Goal: Task Accomplishment & Management: Complete application form

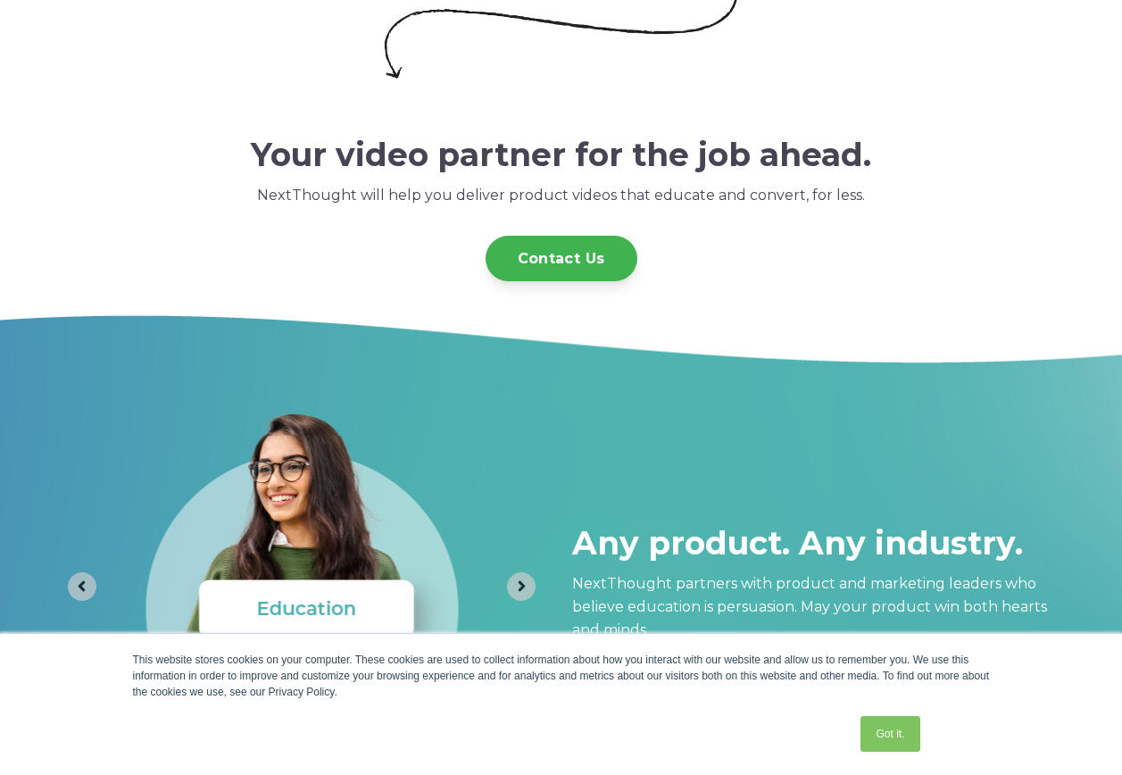
scroll to position [4909, 0]
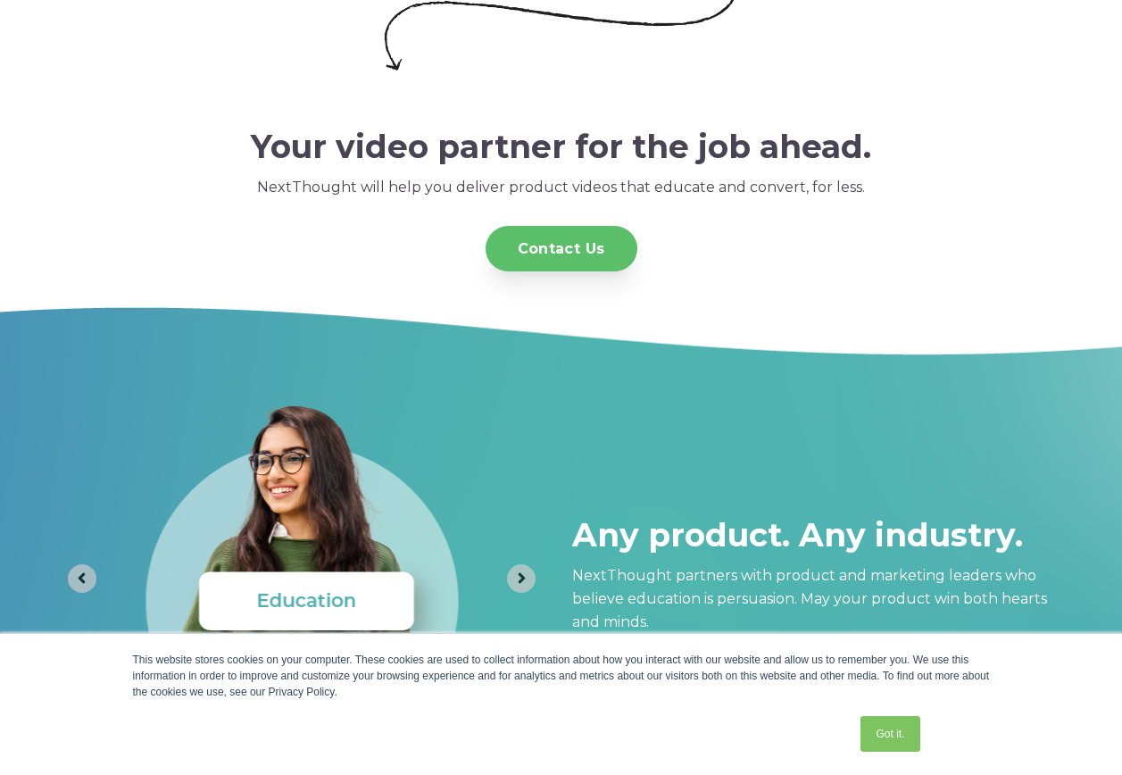
click at [512, 255] on link "Contact Us" at bounding box center [562, 249] width 152 height 46
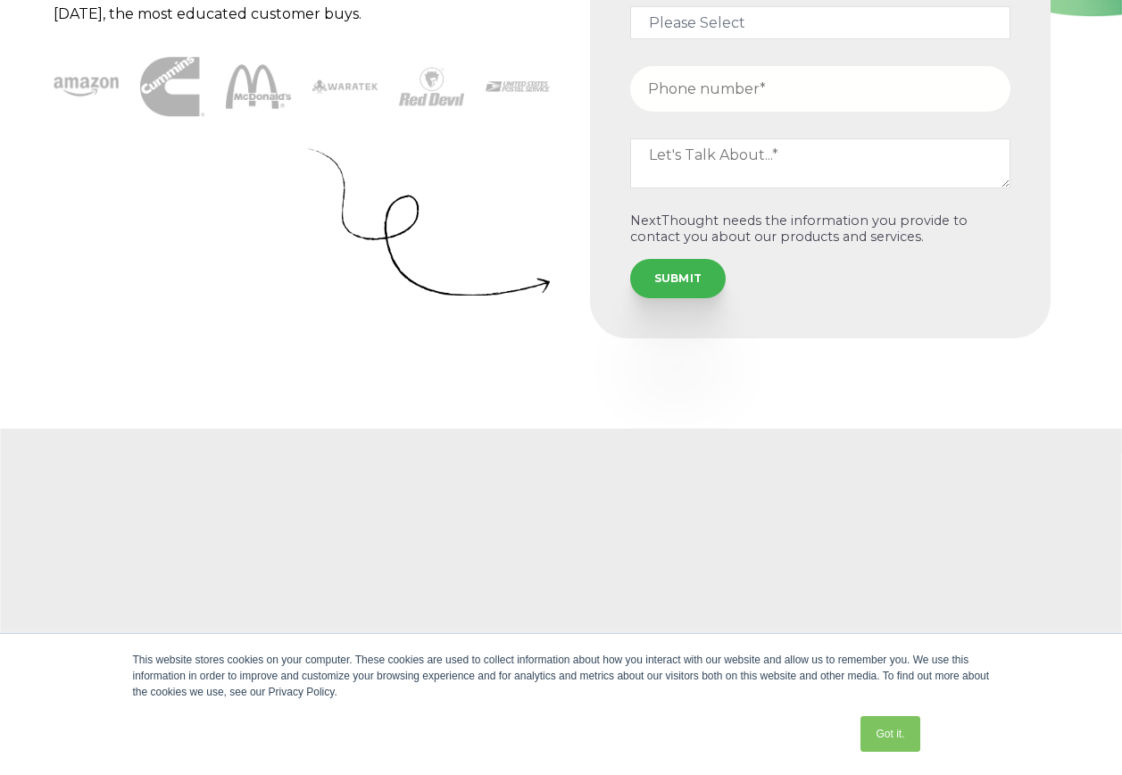
scroll to position [357, 0]
click at [908, 735] on link "Got it." at bounding box center [889, 734] width 59 height 36
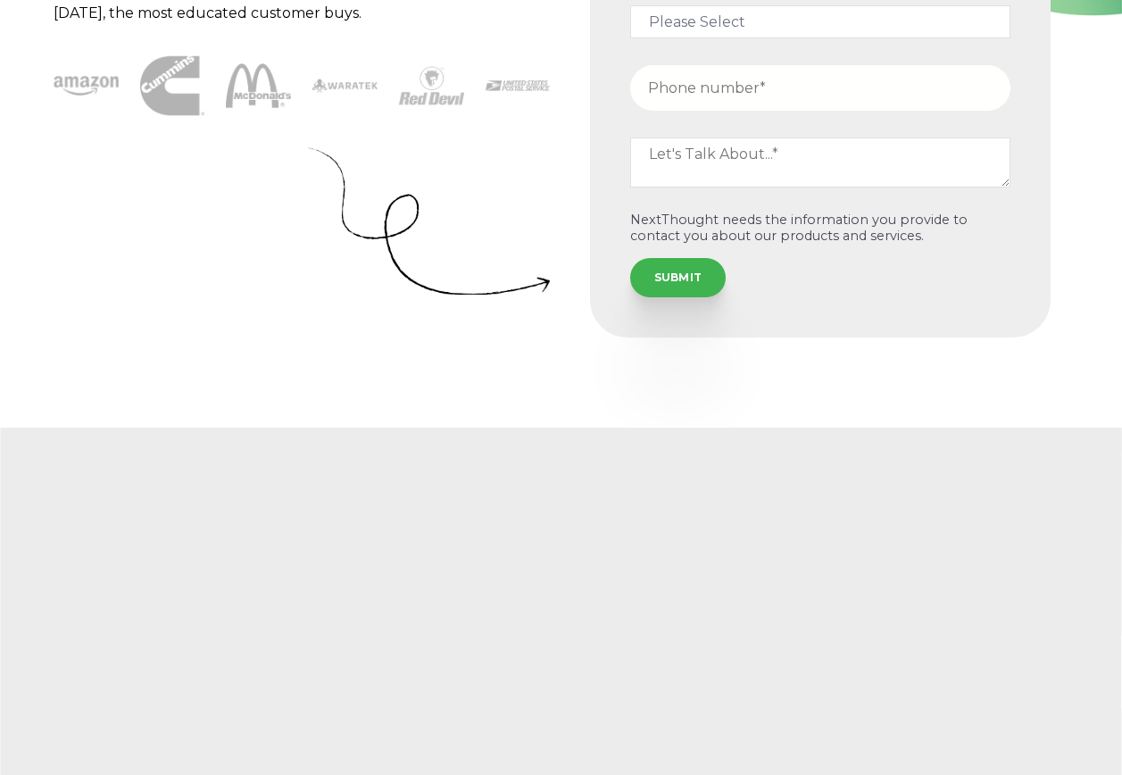
scroll to position [0, 0]
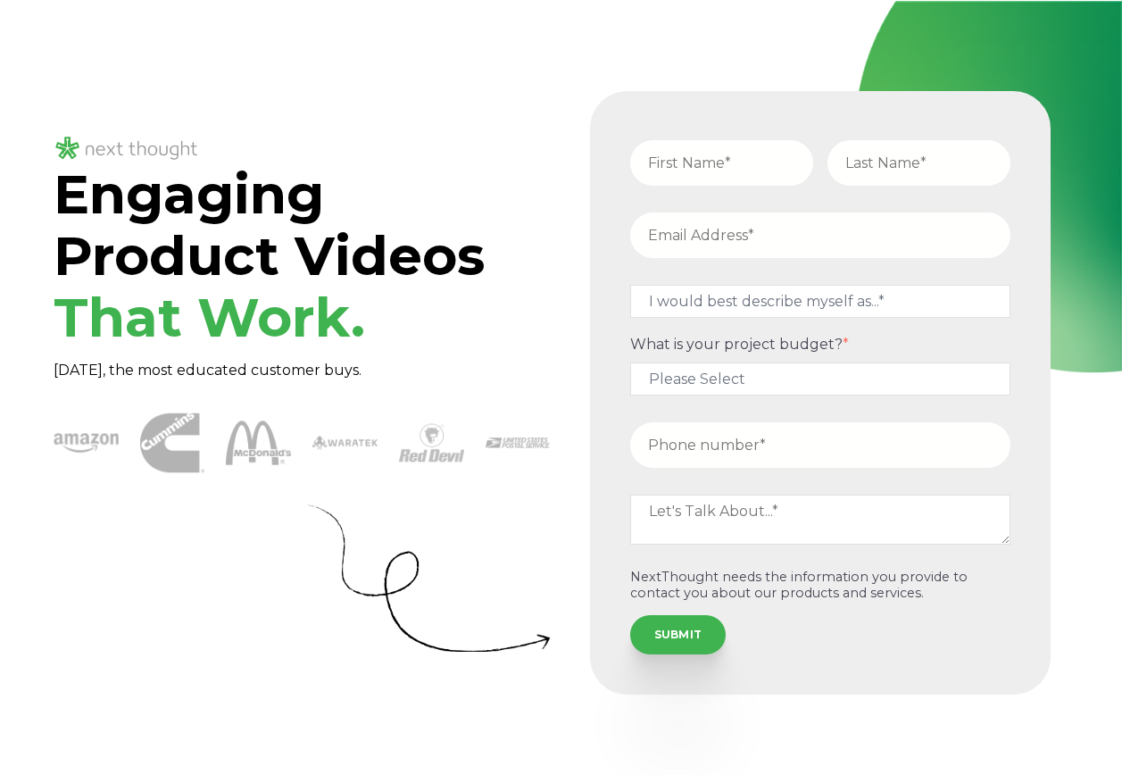
click at [686, 162] on input "text" at bounding box center [721, 163] width 183 height 46
type input "Adekunle"
type input "Adebanjo"
type input "[EMAIL_ADDRESS][DOMAIN_NAME]"
type input "14707845525"
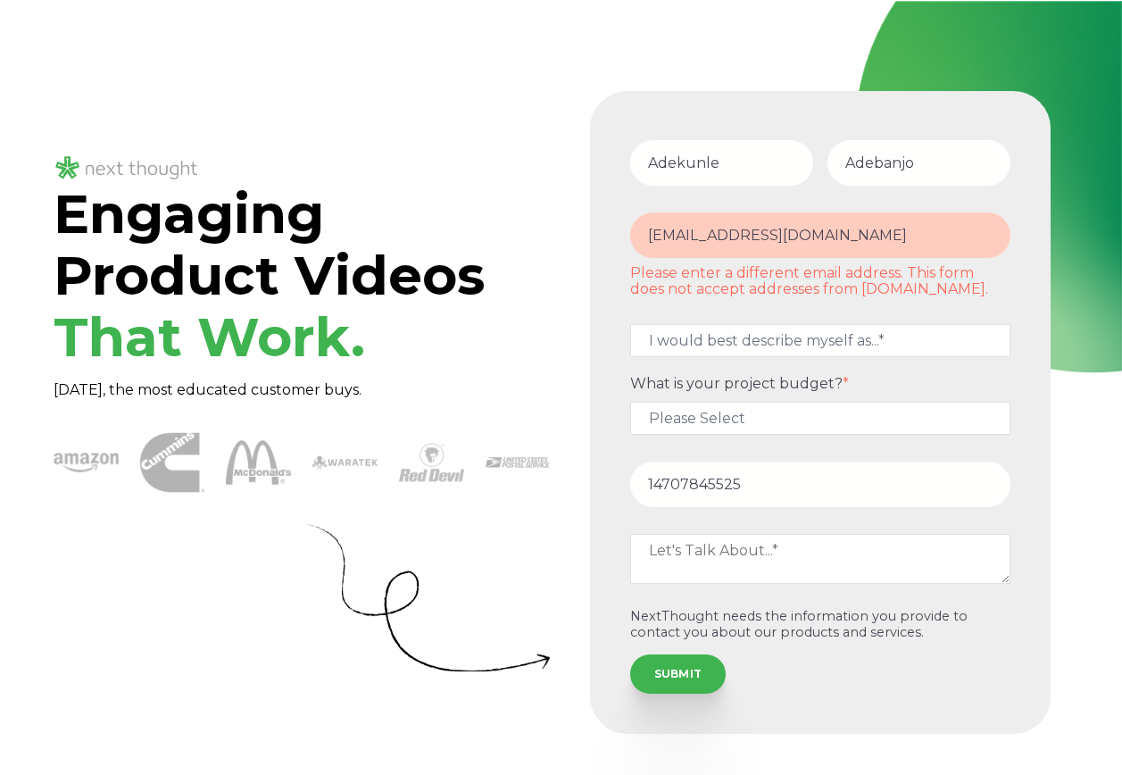
drag, startPoint x: 872, startPoint y: 238, endPoint x: 179, endPoint y: 213, distance: 693.1
click at [179, 213] on div "Engaging Product Videos That Work. [DATE], the most educated customer buys." at bounding box center [561, 412] width 1015 height 643
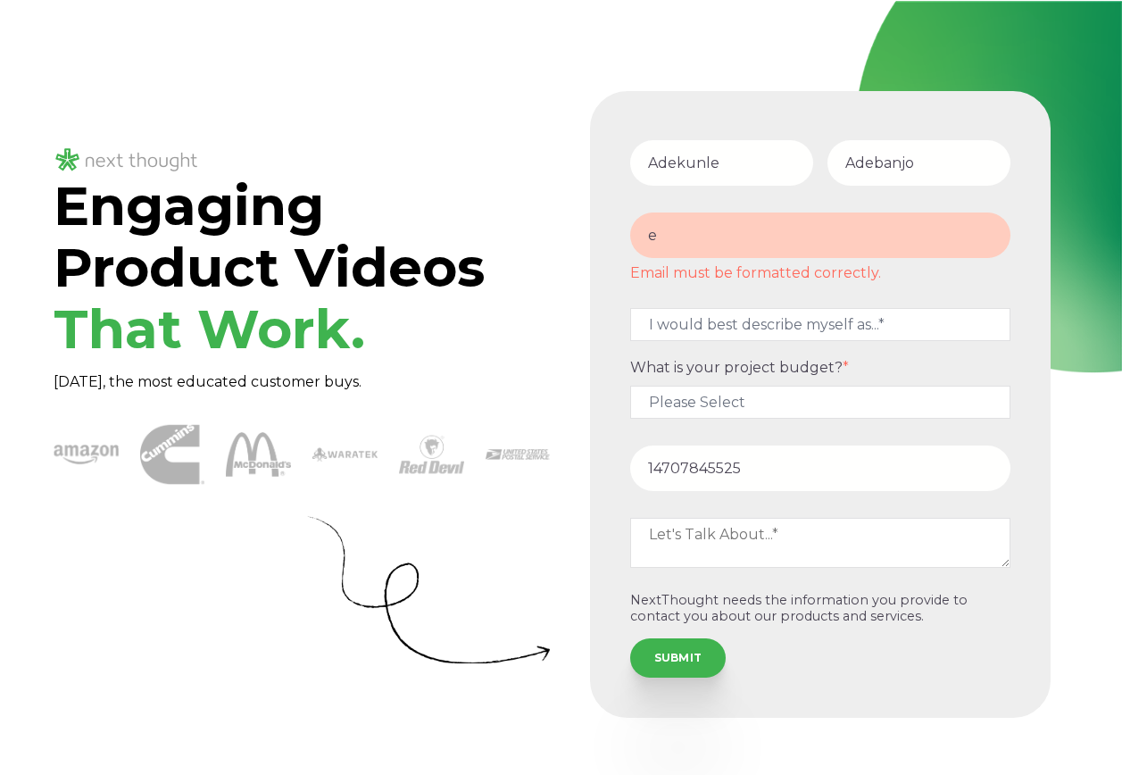
type input "[EMAIL_ADDRESS][DOMAIN_NAME]"
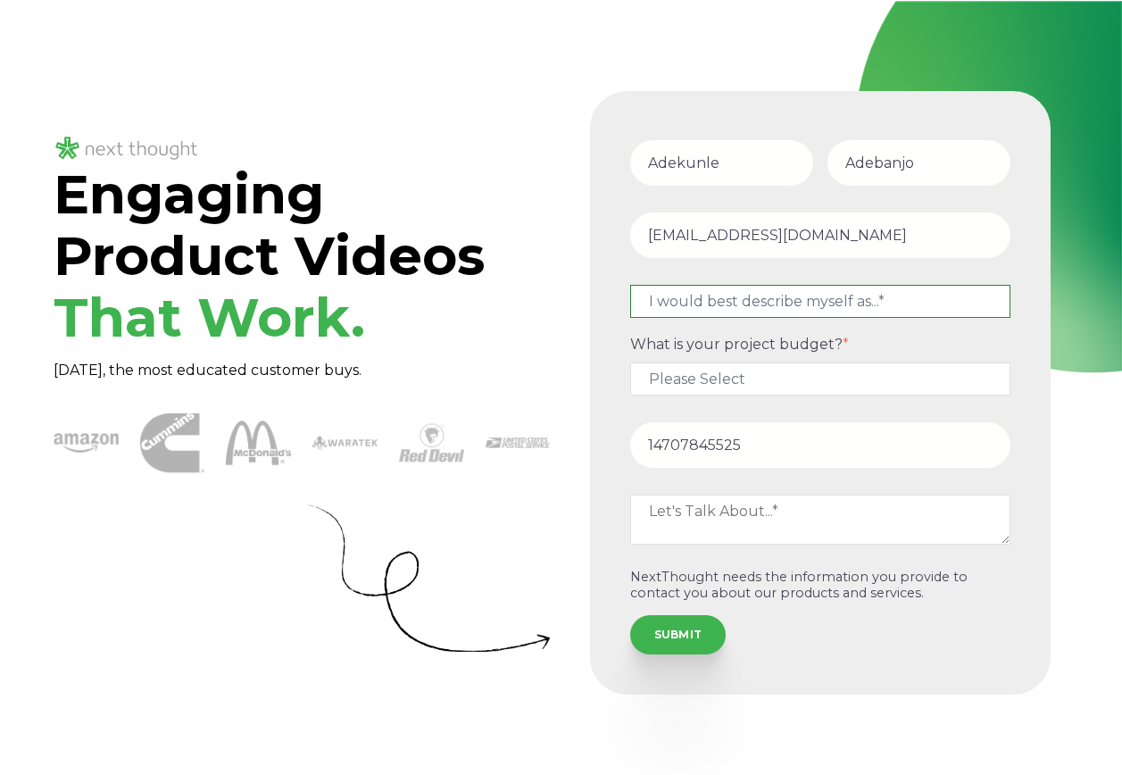
click at [901, 304] on form "[PERSON_NAME] [EMAIL_ADDRESS][DOMAIN_NAME] I would best describe myself as...* …" at bounding box center [820, 393] width 439 height 582
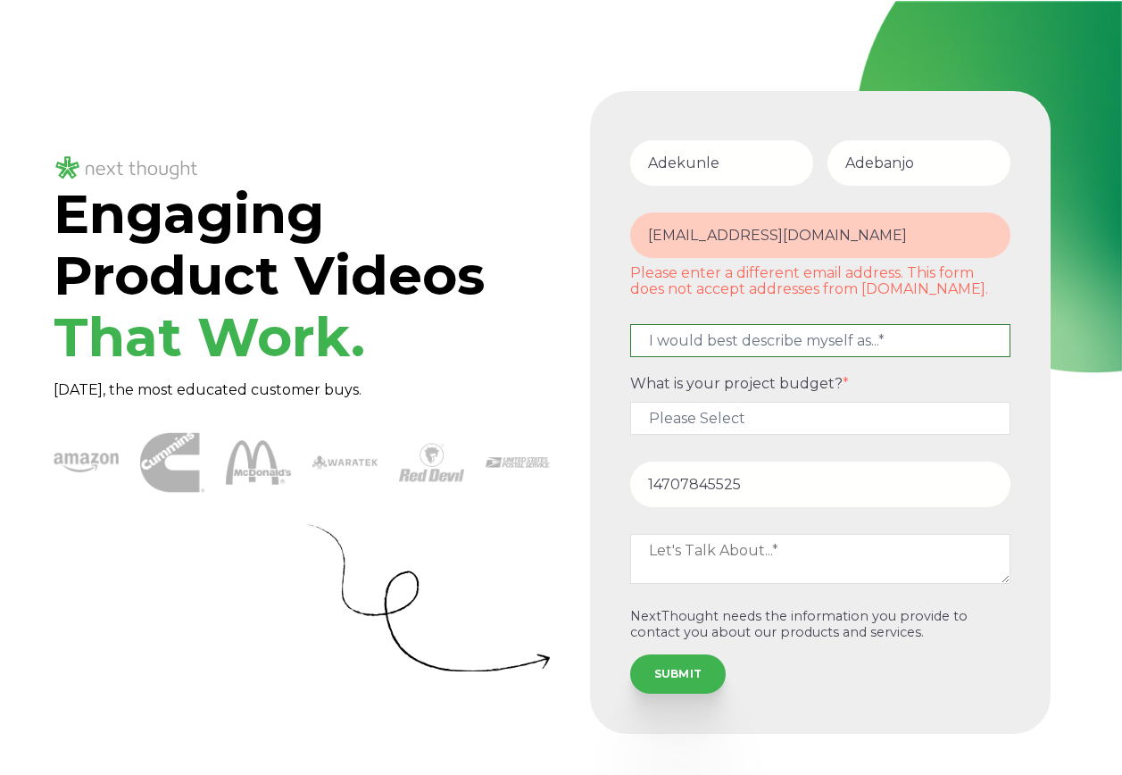
select select "persona_10"
click at [630, 324] on select "I would best describe myself as...* Other I am an executive or owner of a compa…" at bounding box center [820, 340] width 380 height 33
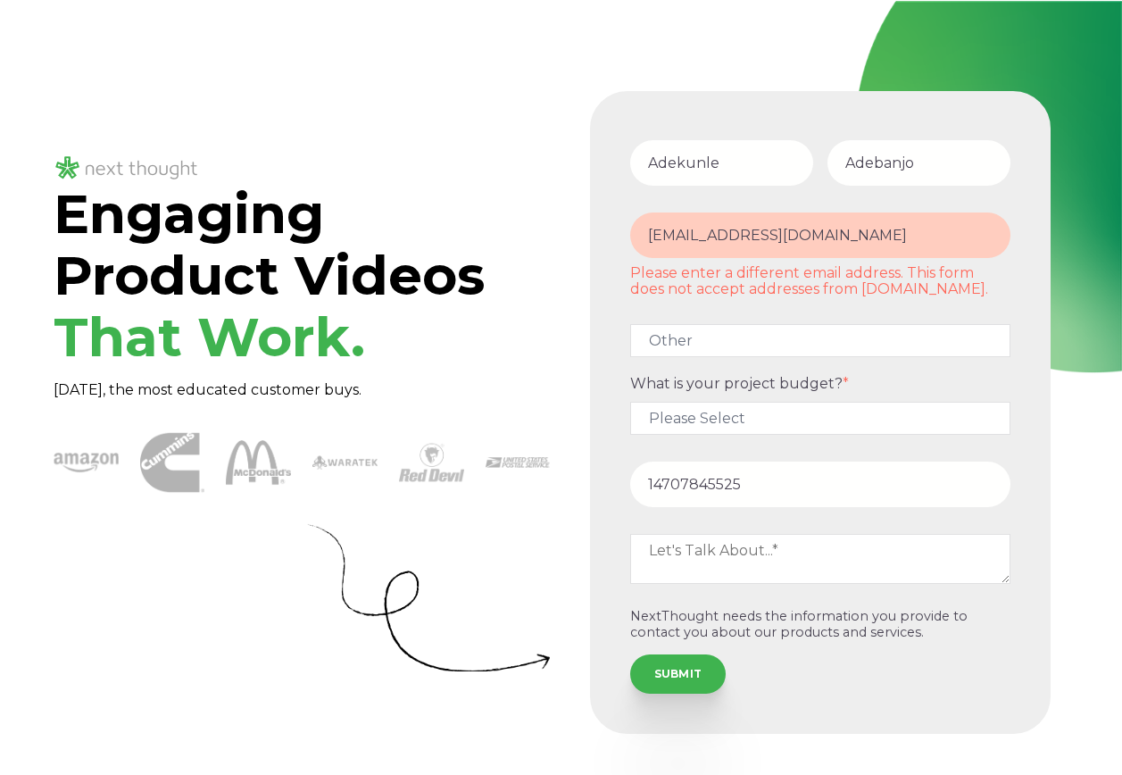
drag, startPoint x: 836, startPoint y: 235, endPoint x: 126, endPoint y: 197, distance: 711.5
click at [129, 204] on div "Engaging Product Videos That Work. [DATE], the most educated customer buys." at bounding box center [561, 412] width 1015 height 643
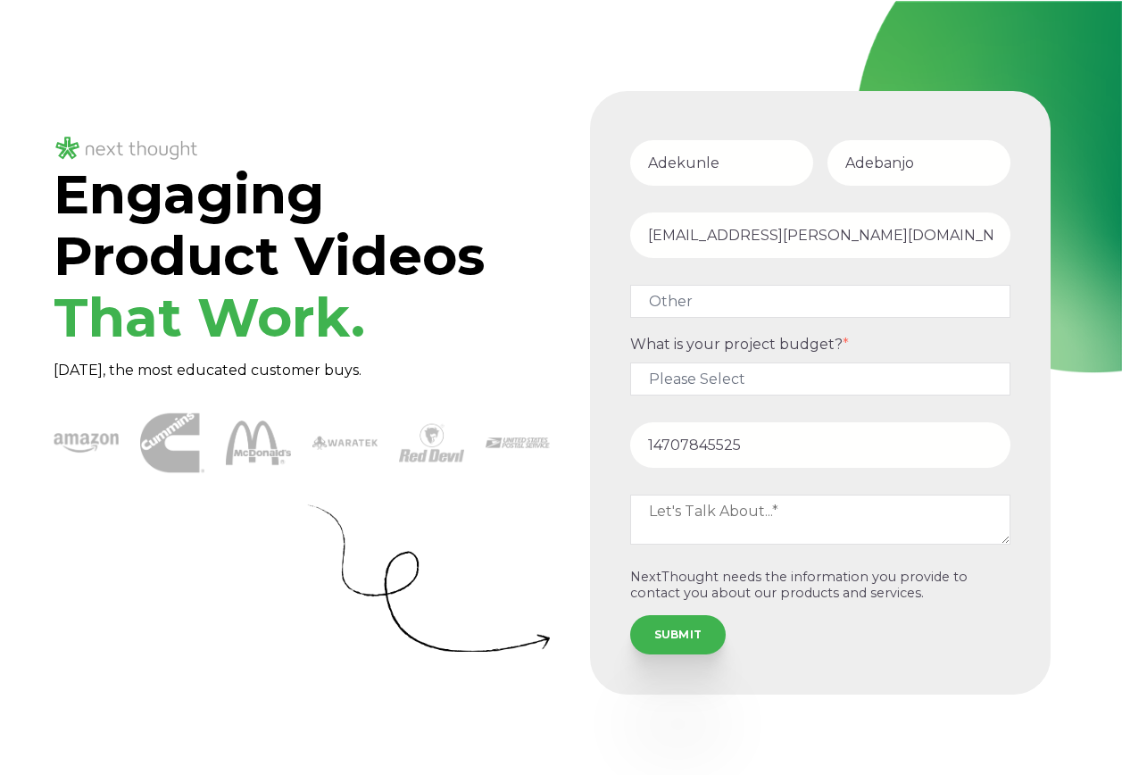
type input "[EMAIL_ADDRESS][PERSON_NAME][DOMAIN_NAME]"
click at [923, 417] on fieldset "14707845525" at bounding box center [820, 449] width 395 height 72
click at [828, 379] on select "Please Select $5,000 - $15,000 $15,000 - $25,000 $25,000 - $50,000 $50,000+" at bounding box center [820, 378] width 380 height 33
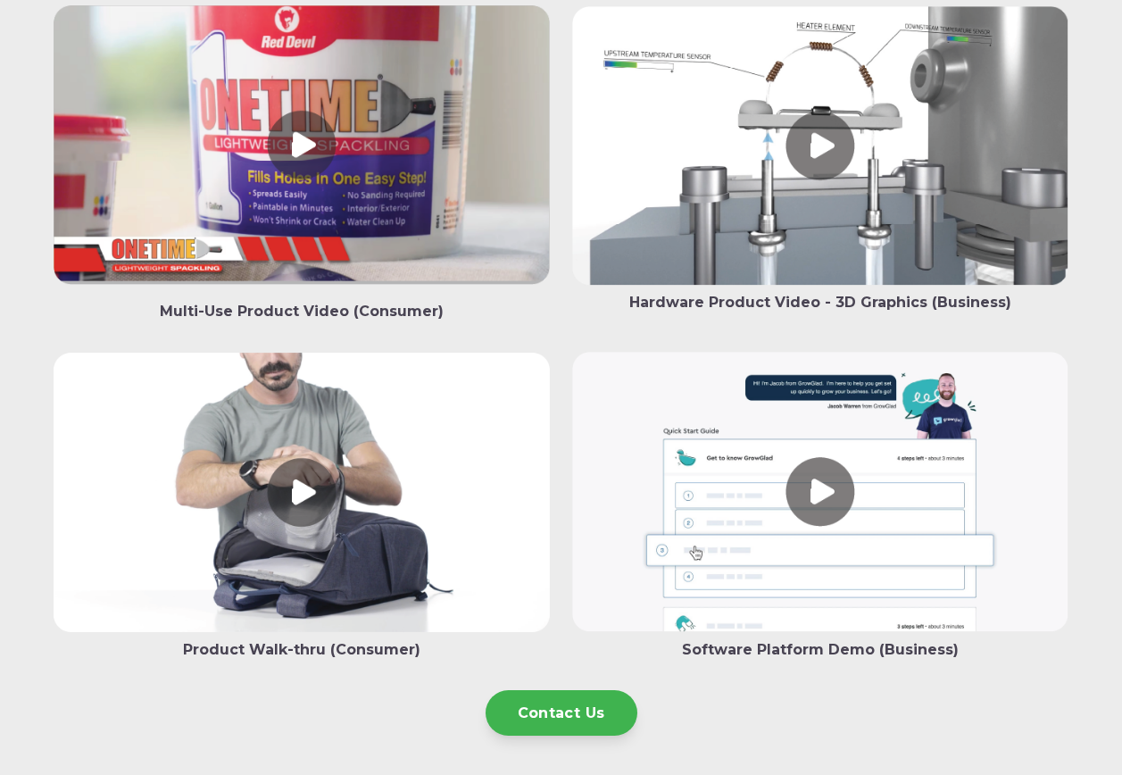
scroll to position [3147, 0]
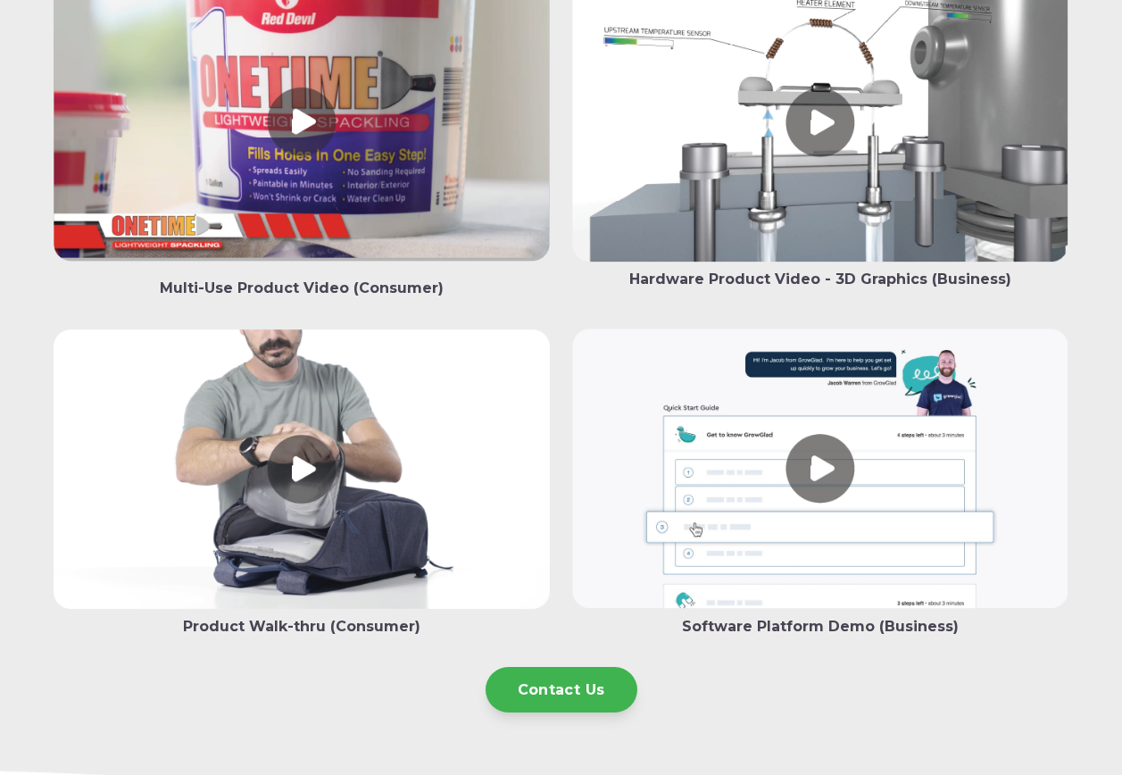
click at [819, 469] on link at bounding box center [820, 471] width 496 height 287
